Goal: Task Accomplishment & Management: Manage account settings

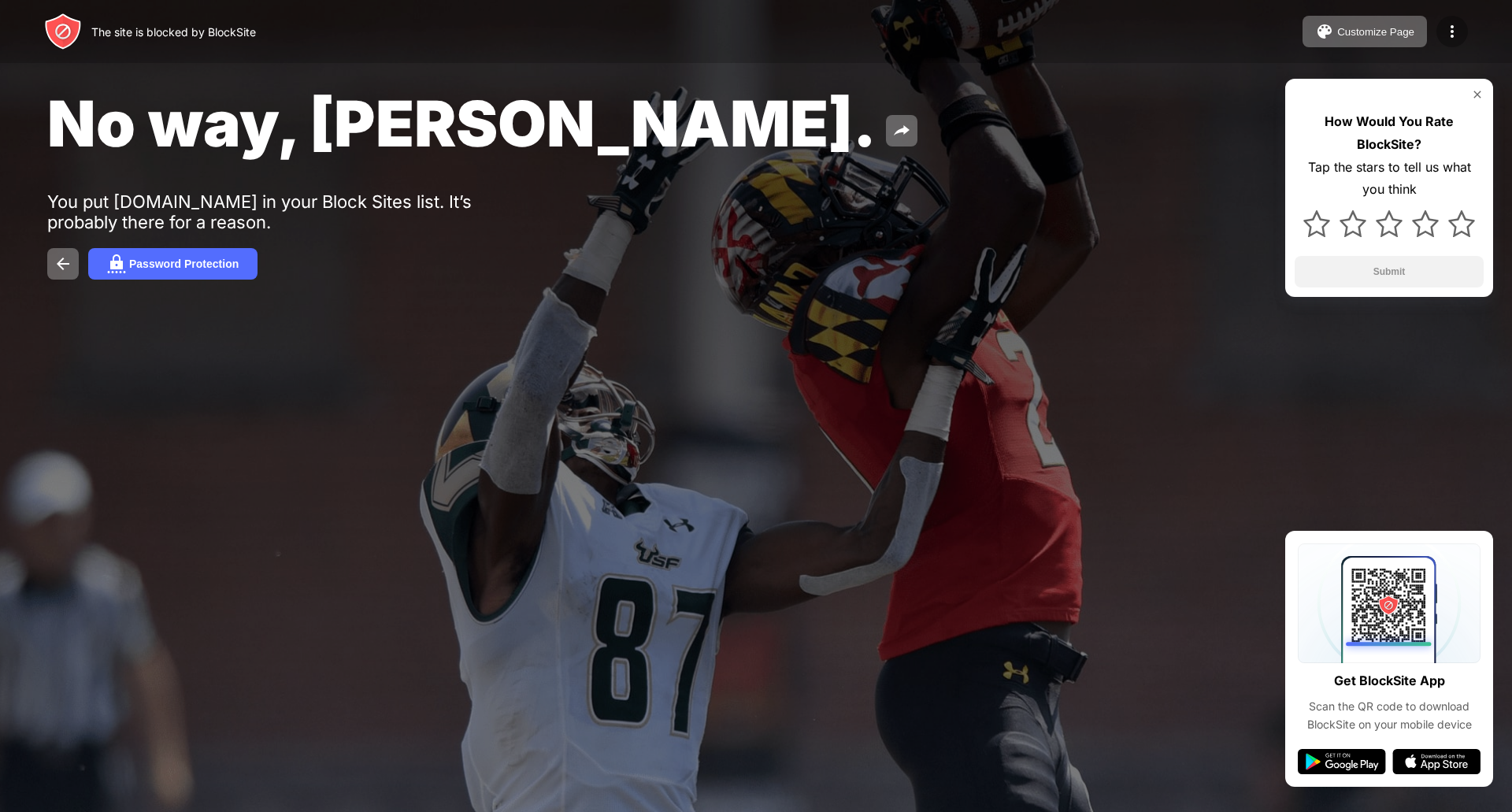
click at [1209, 36] on img at bounding box center [1452, 31] width 19 height 19
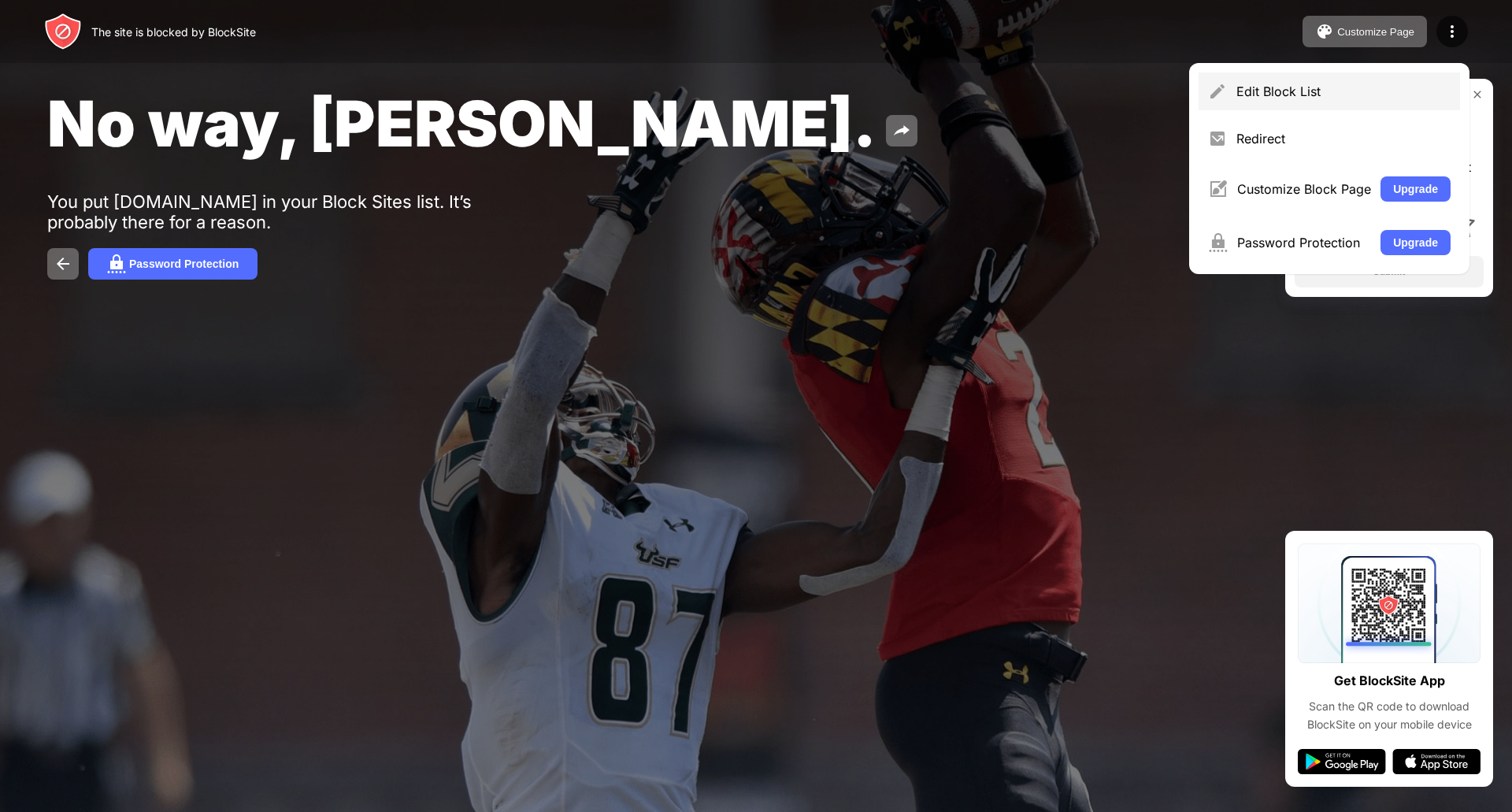
click at [1209, 98] on div "Edit Block List" at bounding box center [1342, 90] width 214 height 15
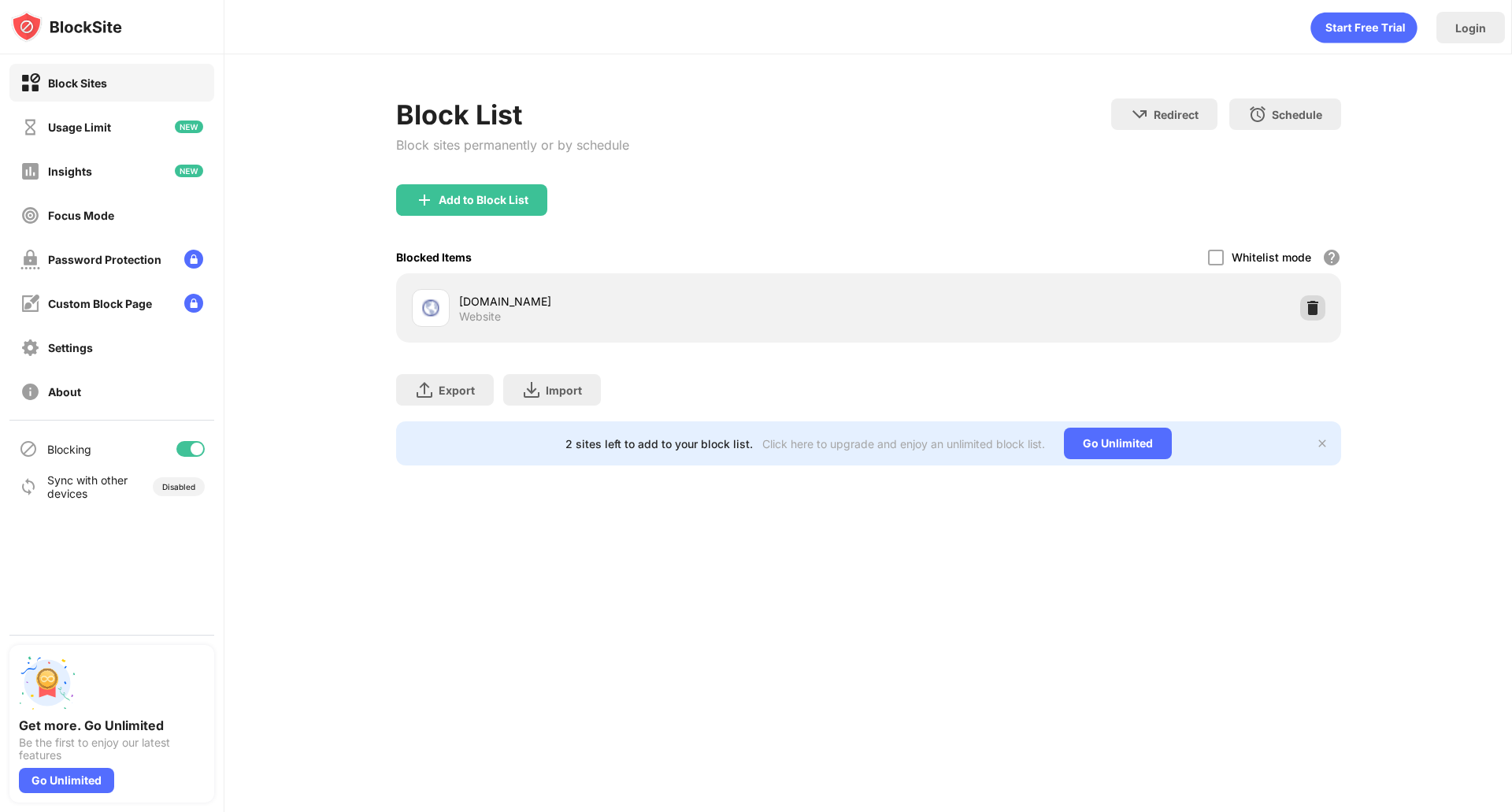
click at [1209, 308] on img at bounding box center [1312, 307] width 15 height 15
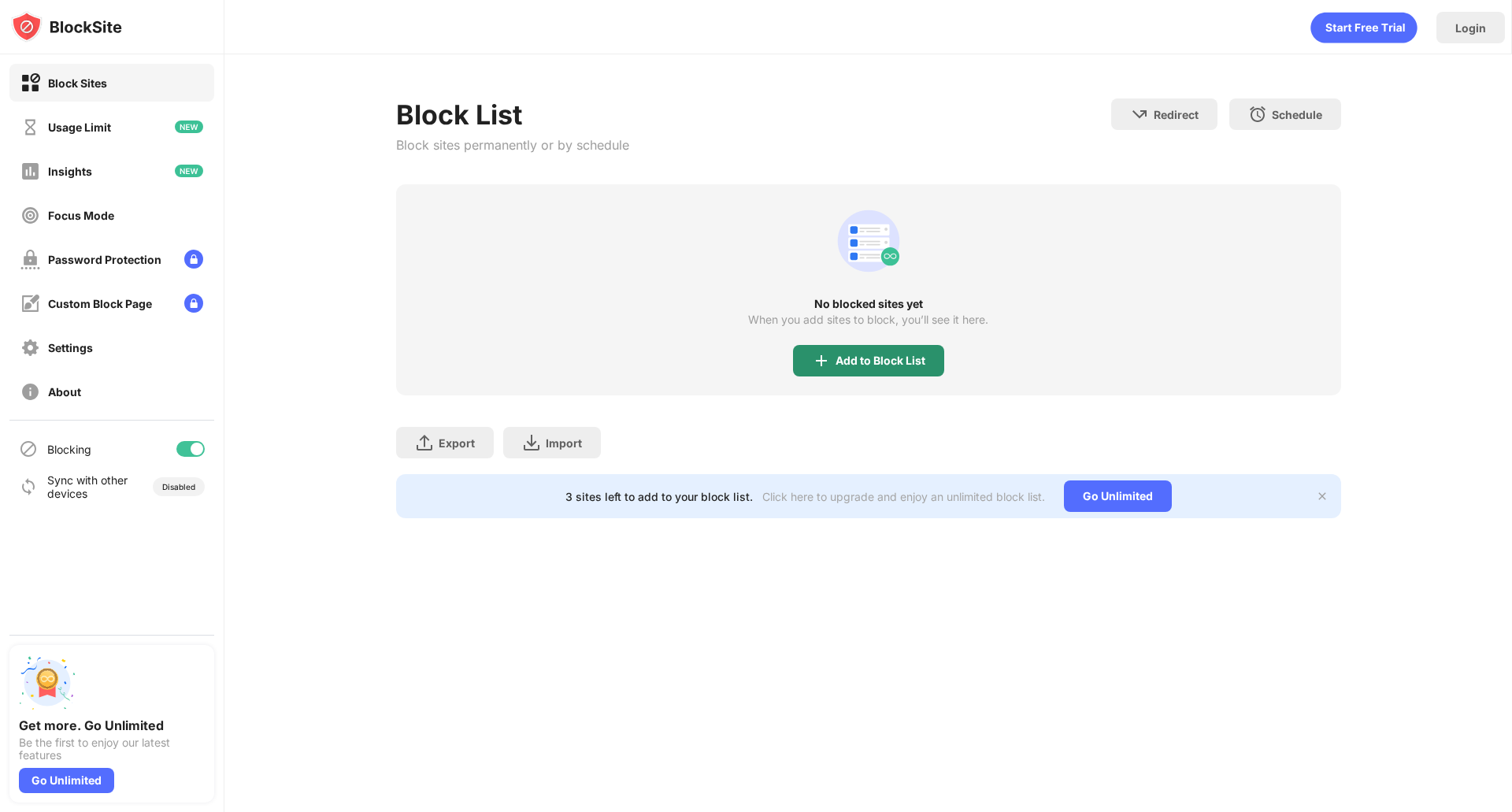
click at [897, 364] on div "Add to Block List" at bounding box center [879, 361] width 89 height 13
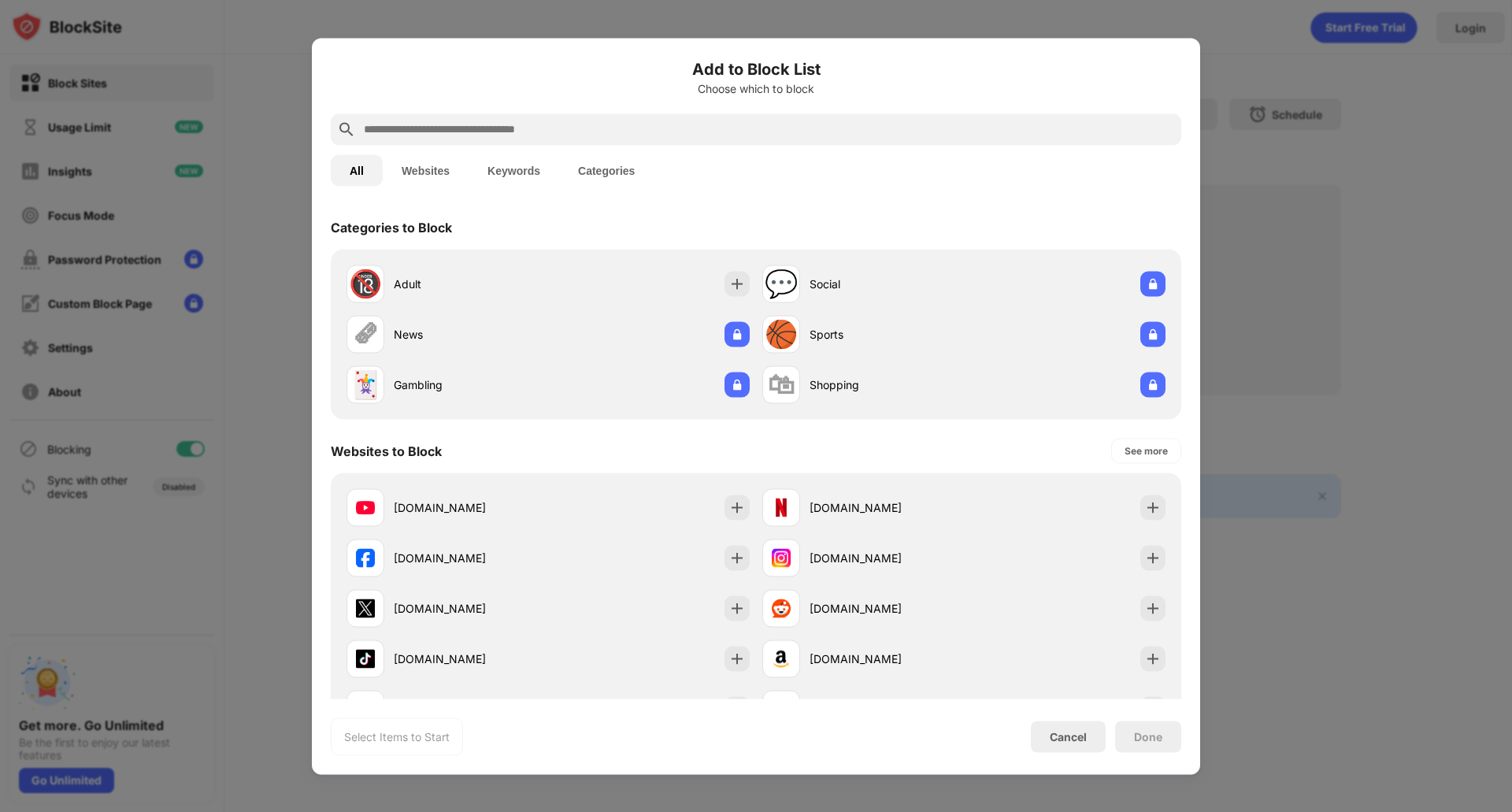
click at [508, 124] on input "text" at bounding box center [768, 129] width 812 height 19
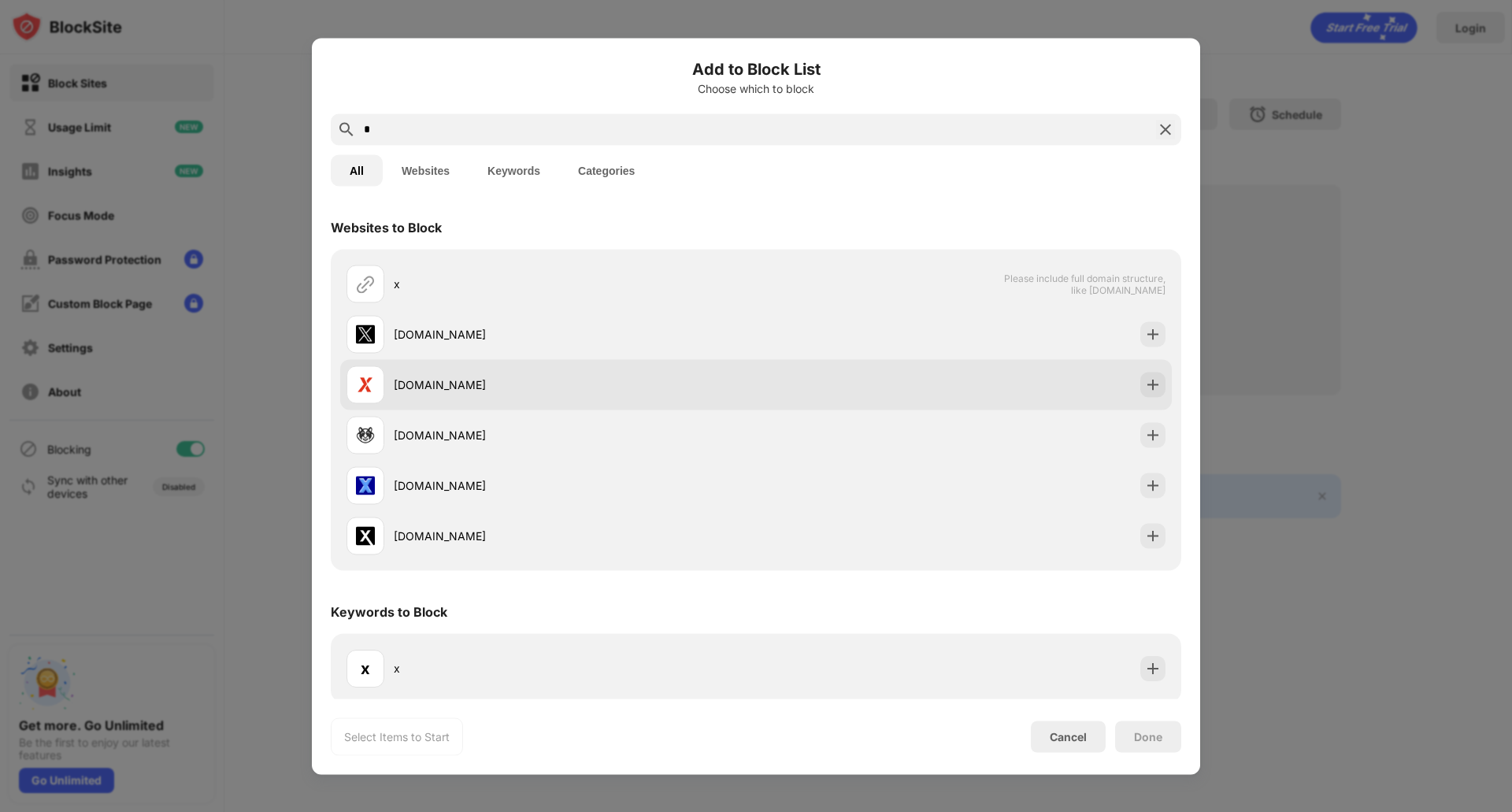
type input "*"
click at [1153, 387] on div at bounding box center [1153, 385] width 25 height 25
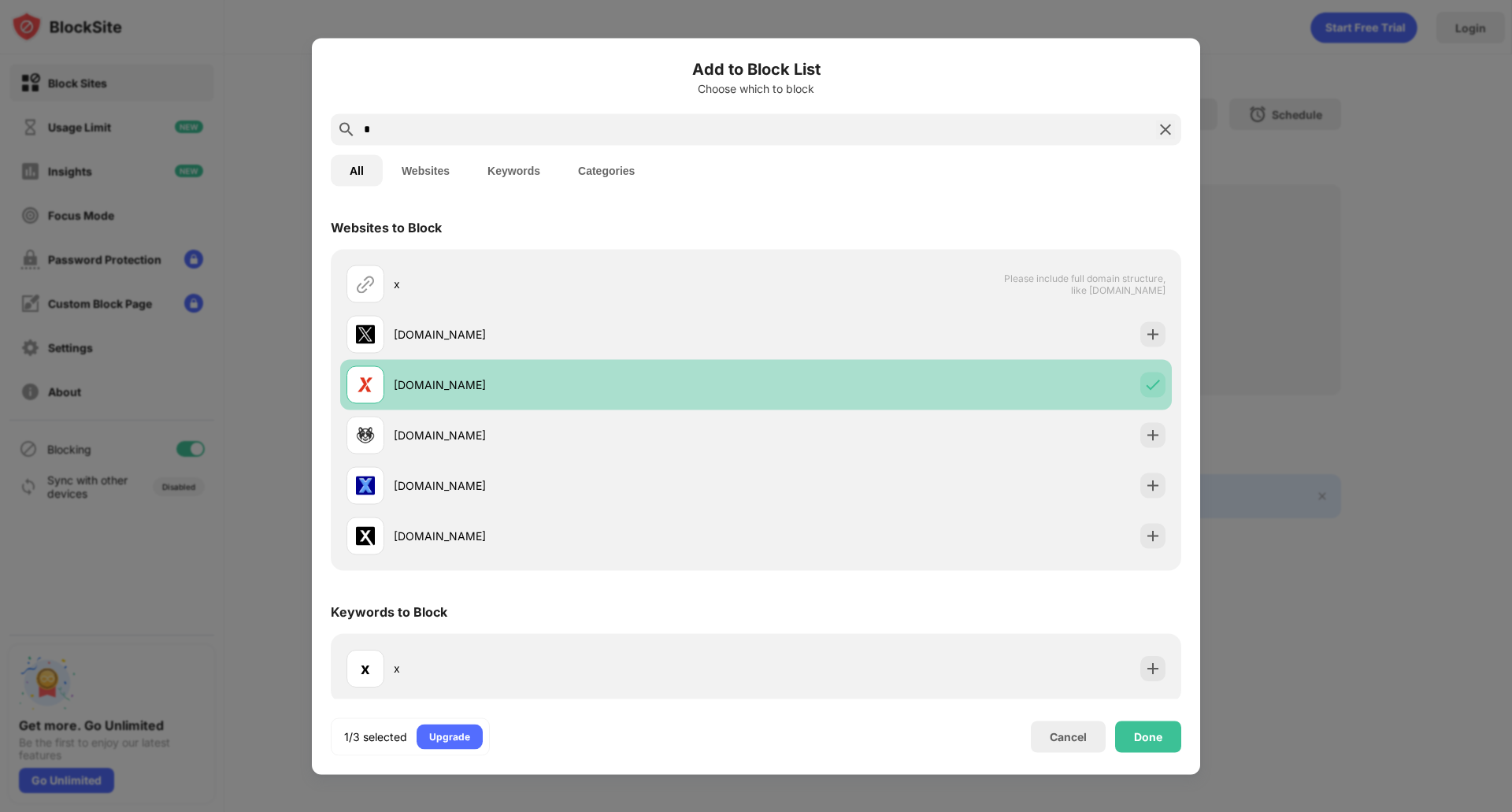
click at [1148, 387] on img at bounding box center [1152, 384] width 15 height 15
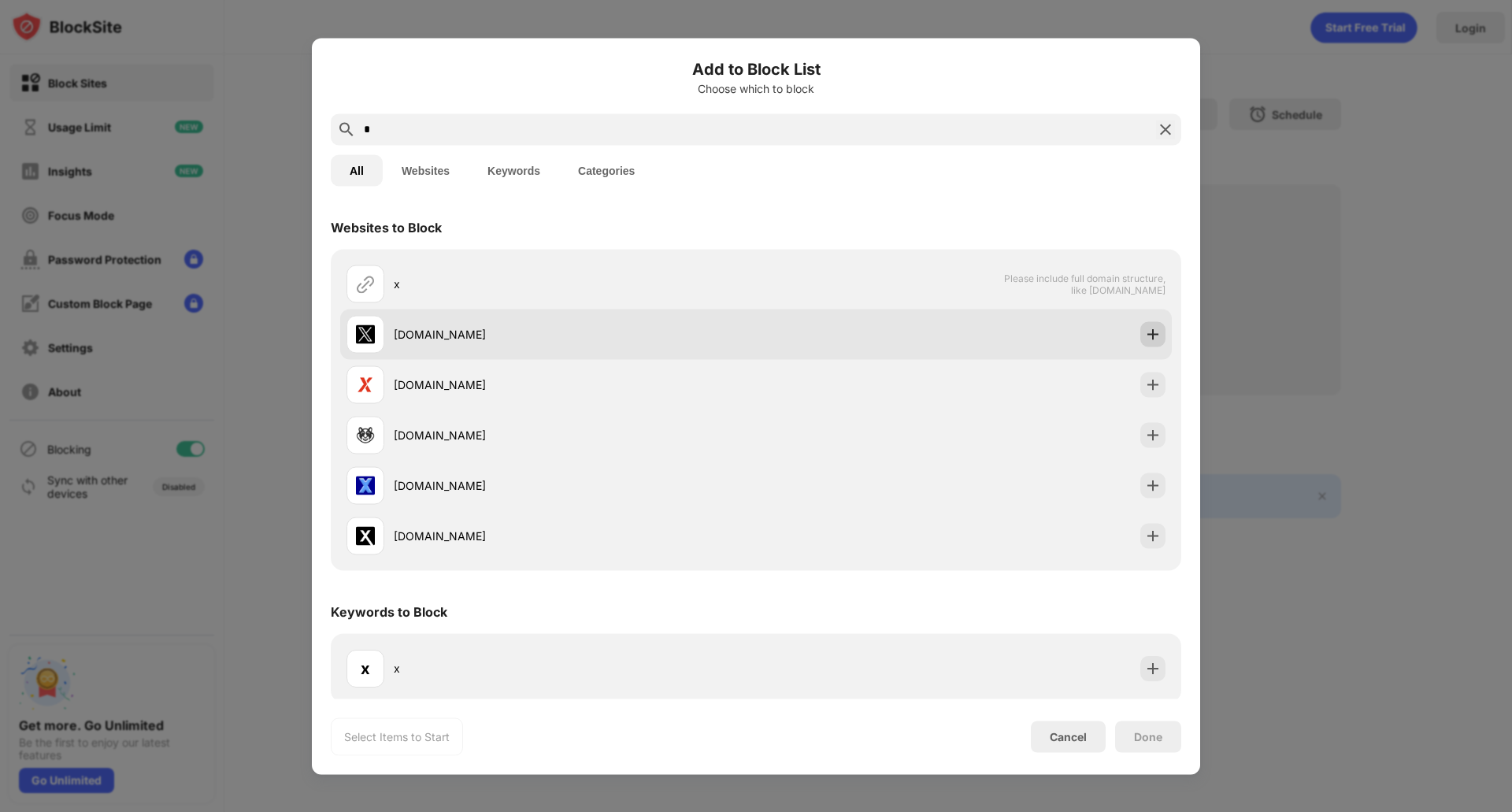
click at [1140, 342] on div at bounding box center [1153, 334] width 25 height 25
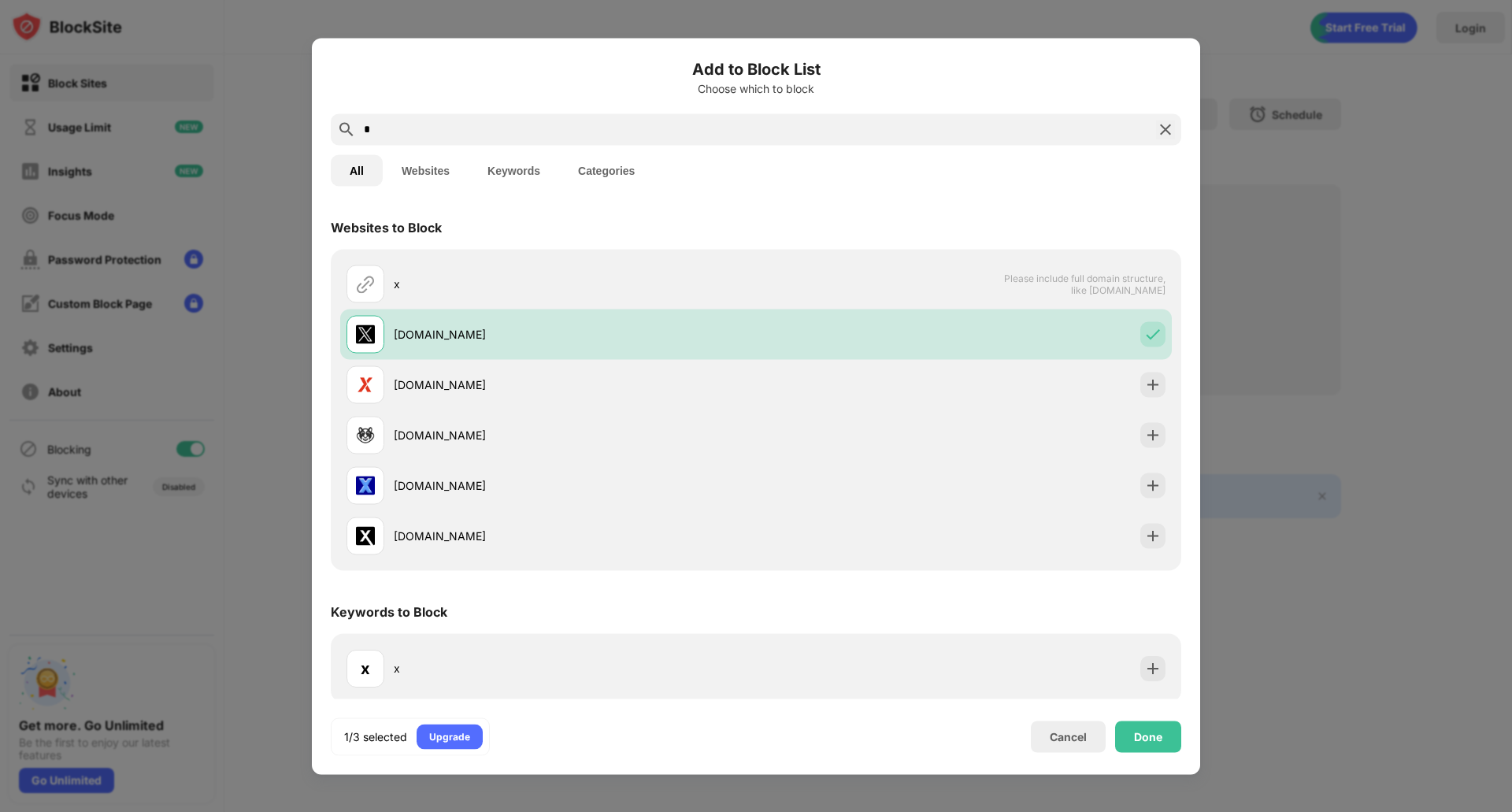
drag, startPoint x: 469, startPoint y: 131, endPoint x: 283, endPoint y: 134, distance: 186.0
click at [283, 649] on div "Add to Block List Choose which to block * All Websites Keywords Categories Webs…" at bounding box center [756, 812] width 1512 height 0
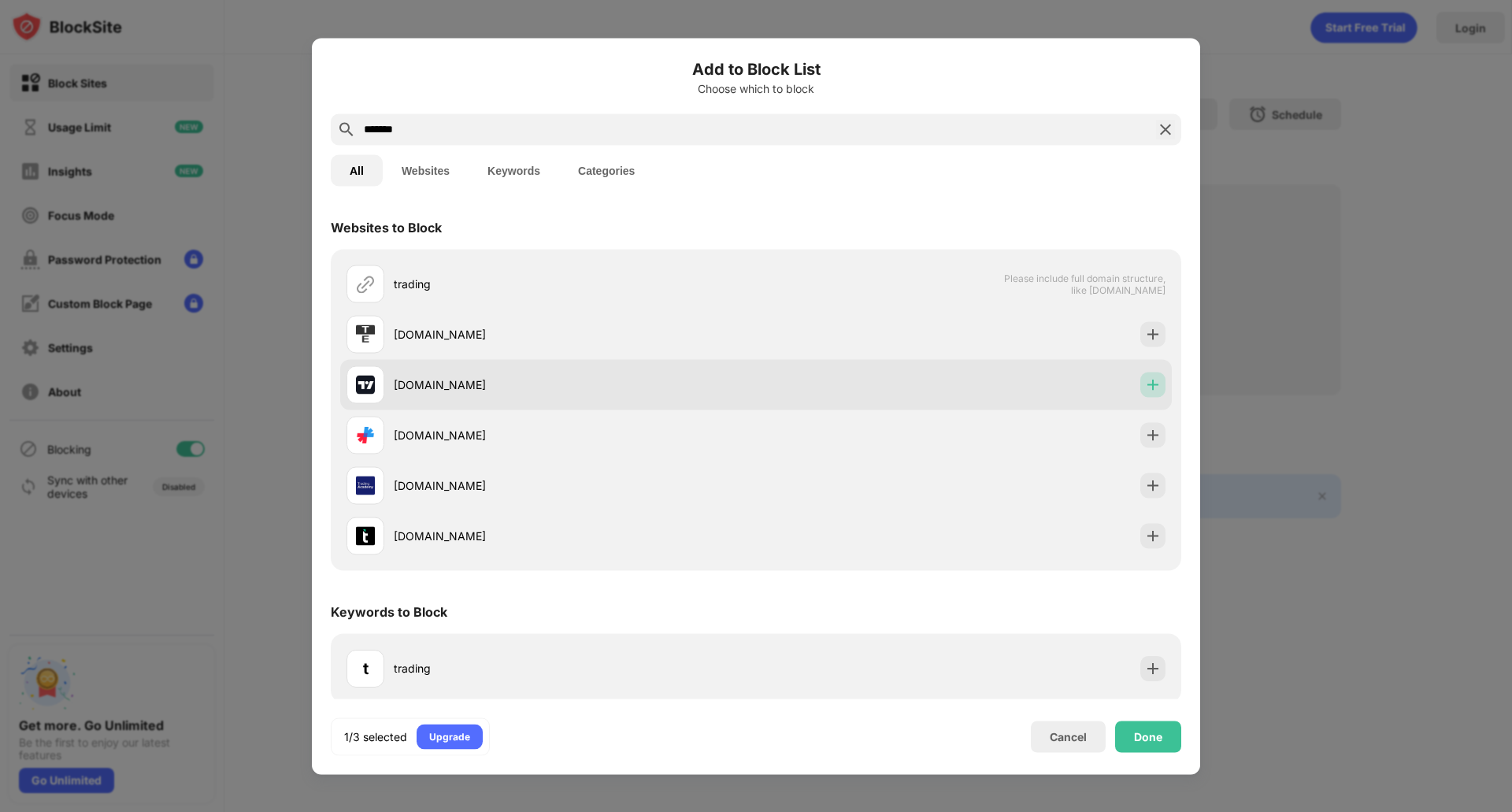
click at [1149, 392] on div at bounding box center [1153, 385] width 25 height 25
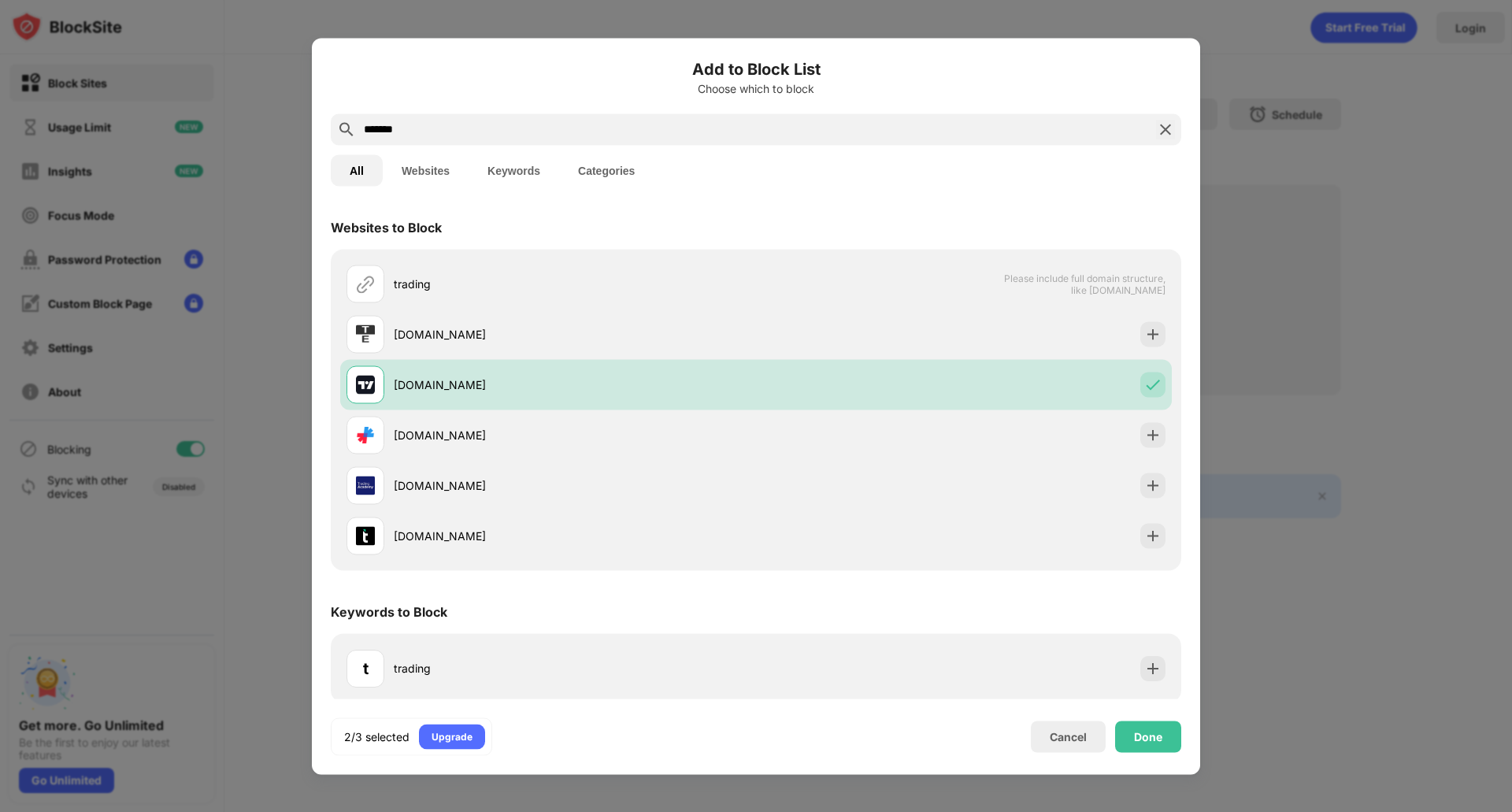
drag, startPoint x: 471, startPoint y: 133, endPoint x: 296, endPoint y: 138, distance: 175.1
click at [296, 649] on div "Add to Block List Choose which to block ******* All Websites Keywords Categorie…" at bounding box center [756, 812] width 1512 height 0
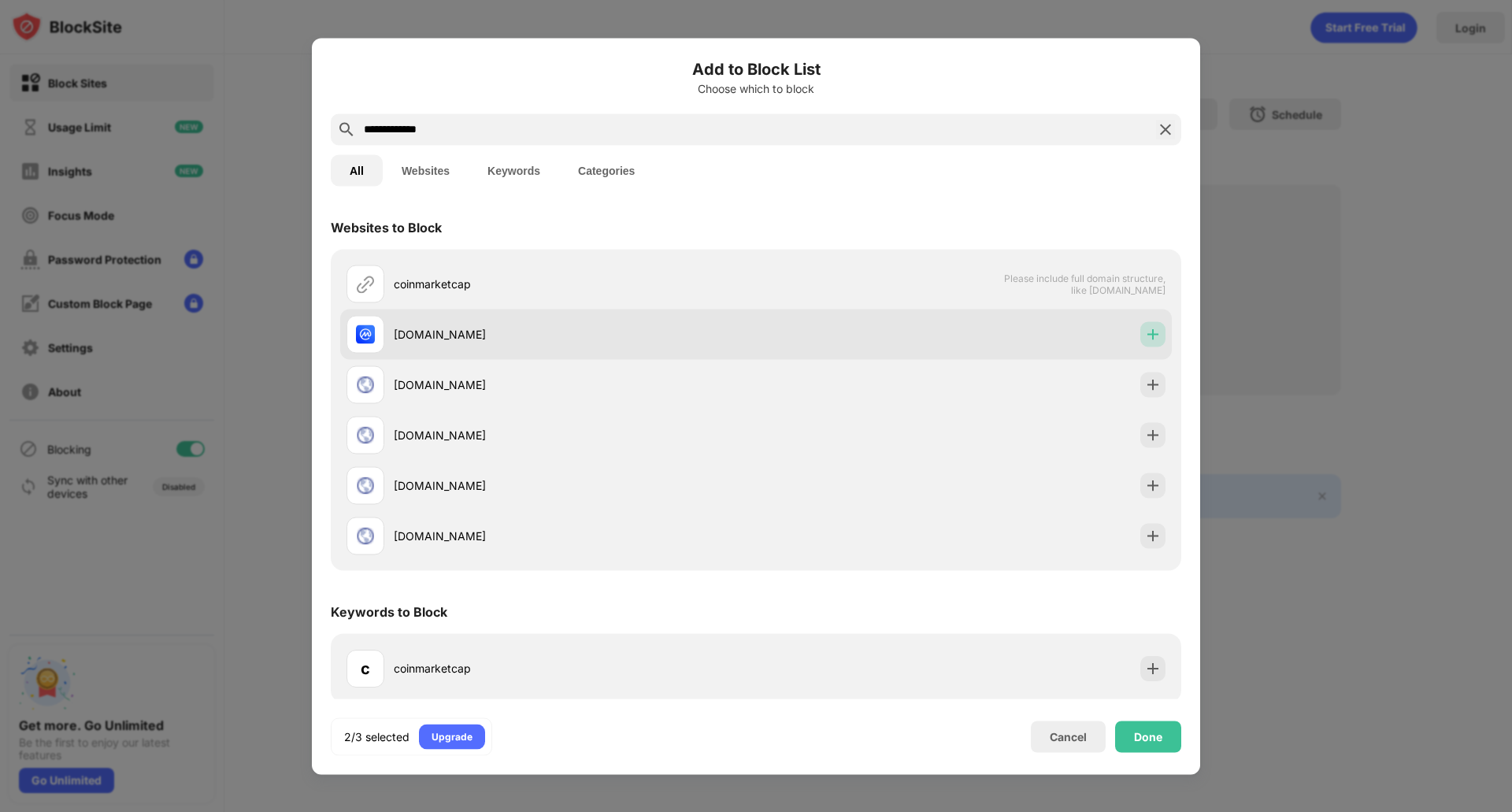
click at [1145, 338] on img at bounding box center [1152, 333] width 15 height 15
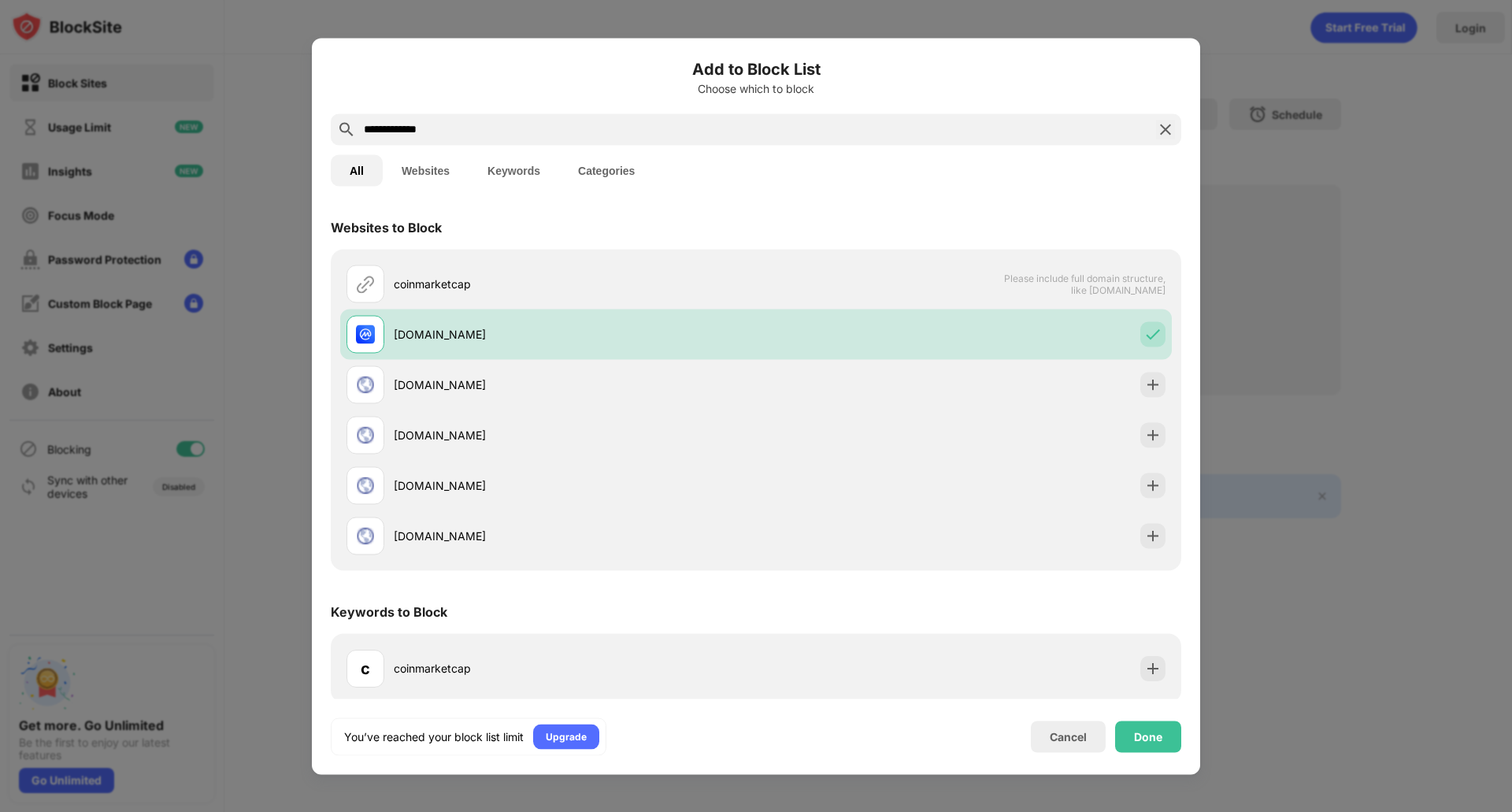
drag, startPoint x: 915, startPoint y: 140, endPoint x: 416, endPoint y: 126, distance: 499.2
click at [416, 126] on div "**********" at bounding box center [756, 129] width 850 height 32
drag, startPoint x: 453, startPoint y: 131, endPoint x: 274, endPoint y: 114, distance: 179.8
click at [274, 649] on div "**********" at bounding box center [756, 812] width 1512 height 0
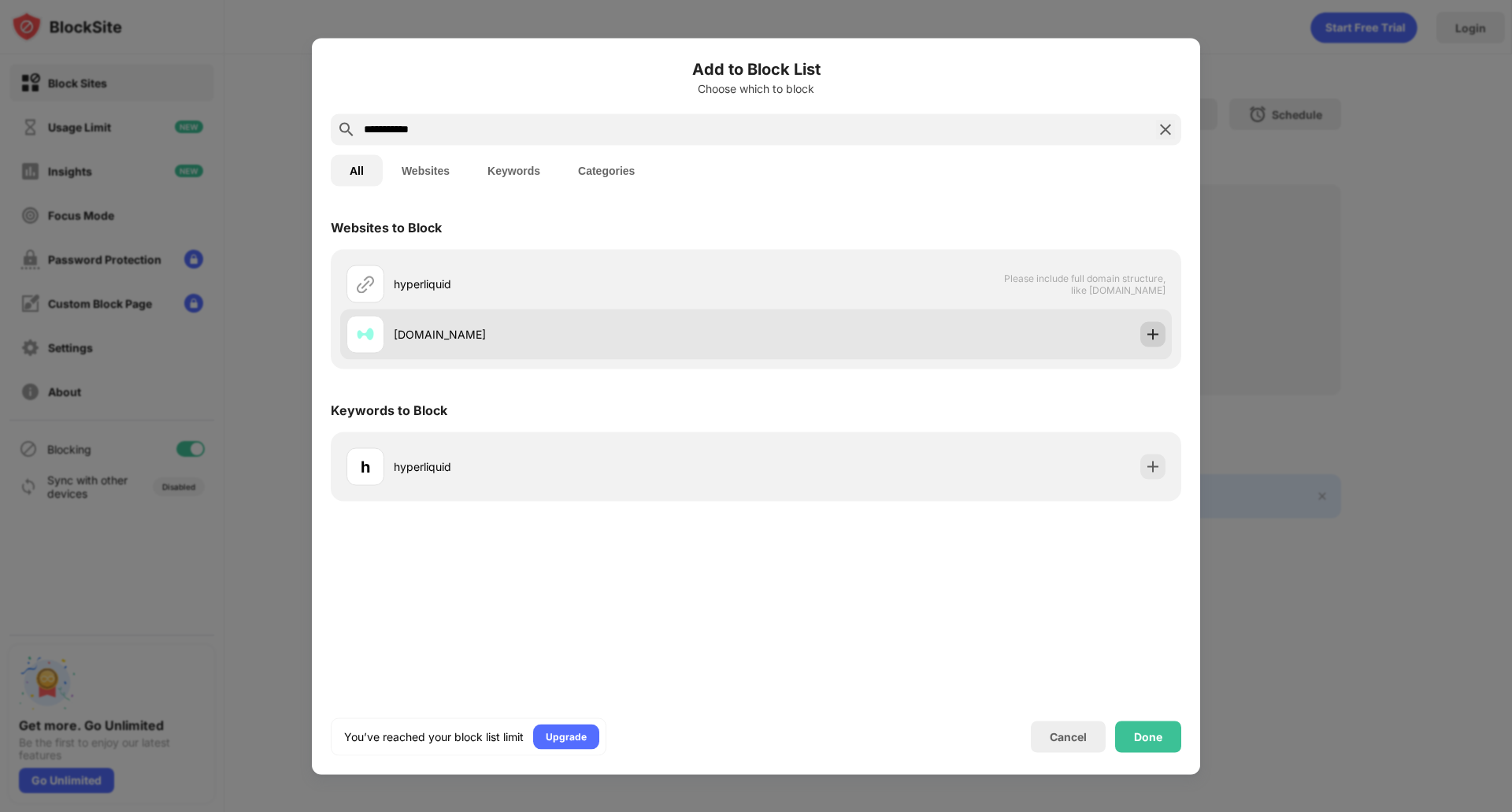
type input "**********"
click at [1157, 341] on img at bounding box center [1152, 333] width 15 height 15
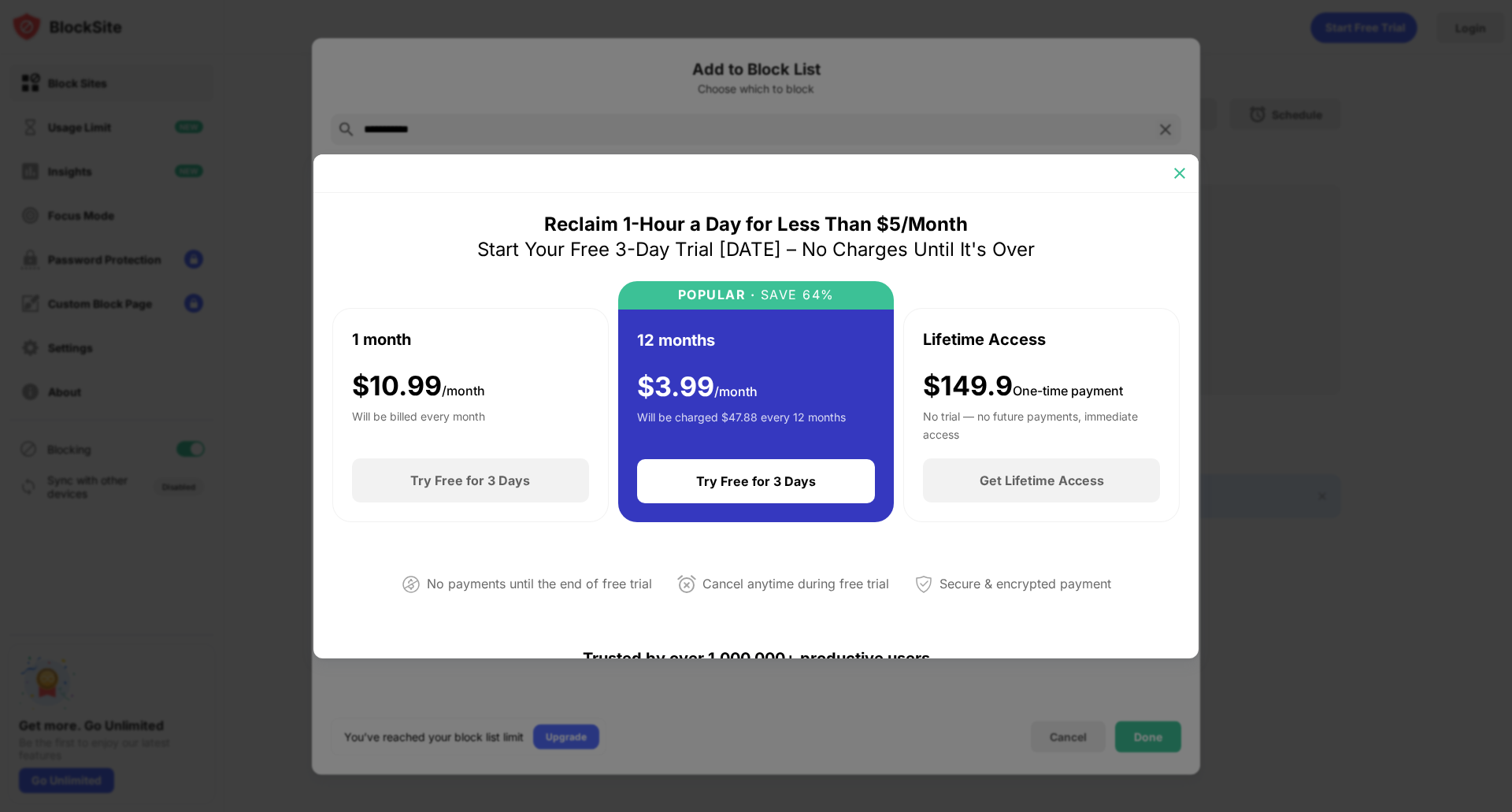
click at [1175, 181] on img at bounding box center [1179, 173] width 15 height 15
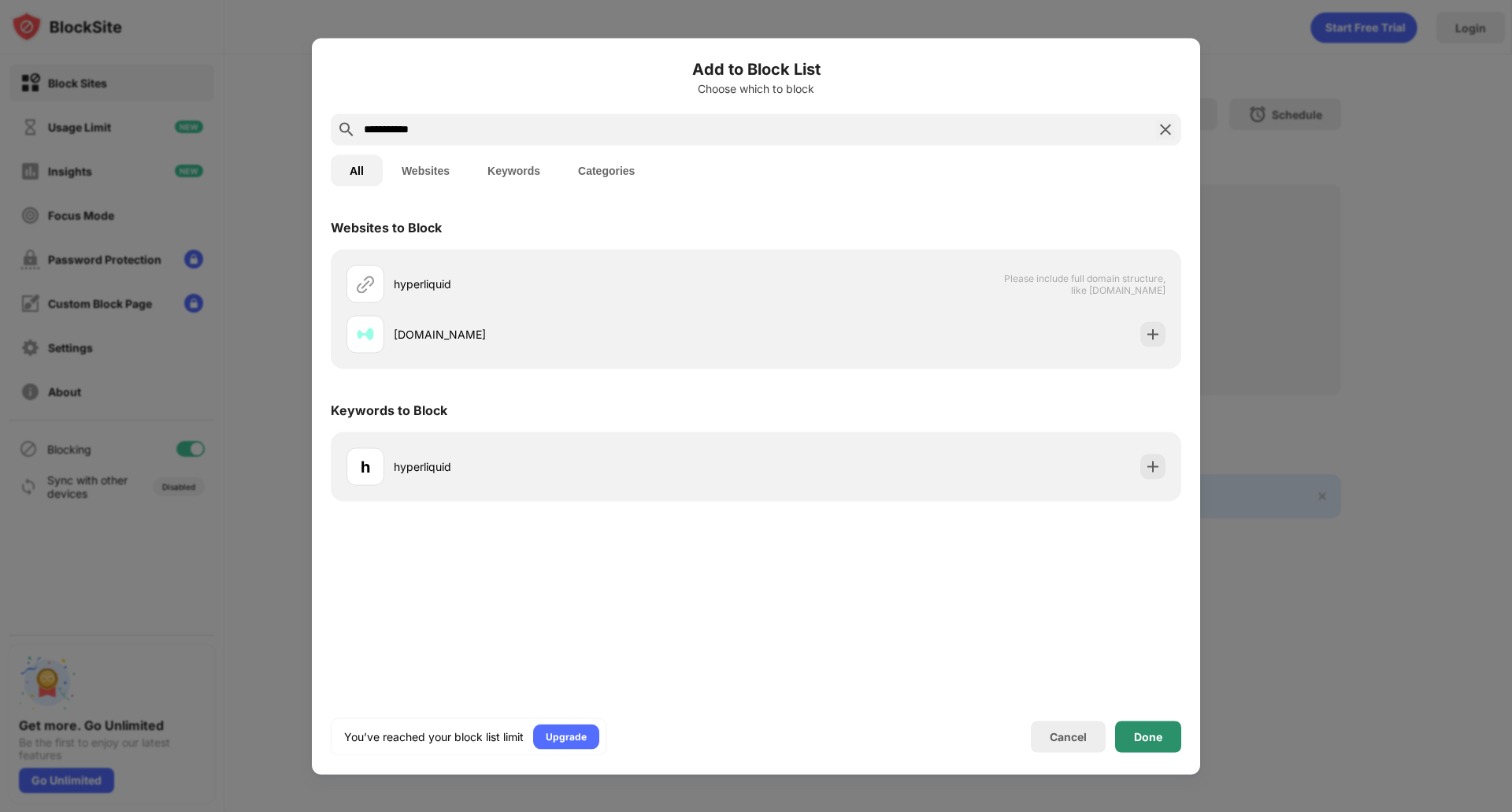
click at [1156, 649] on div "Done" at bounding box center [1147, 737] width 28 height 13
